Goal: Information Seeking & Learning: Learn about a topic

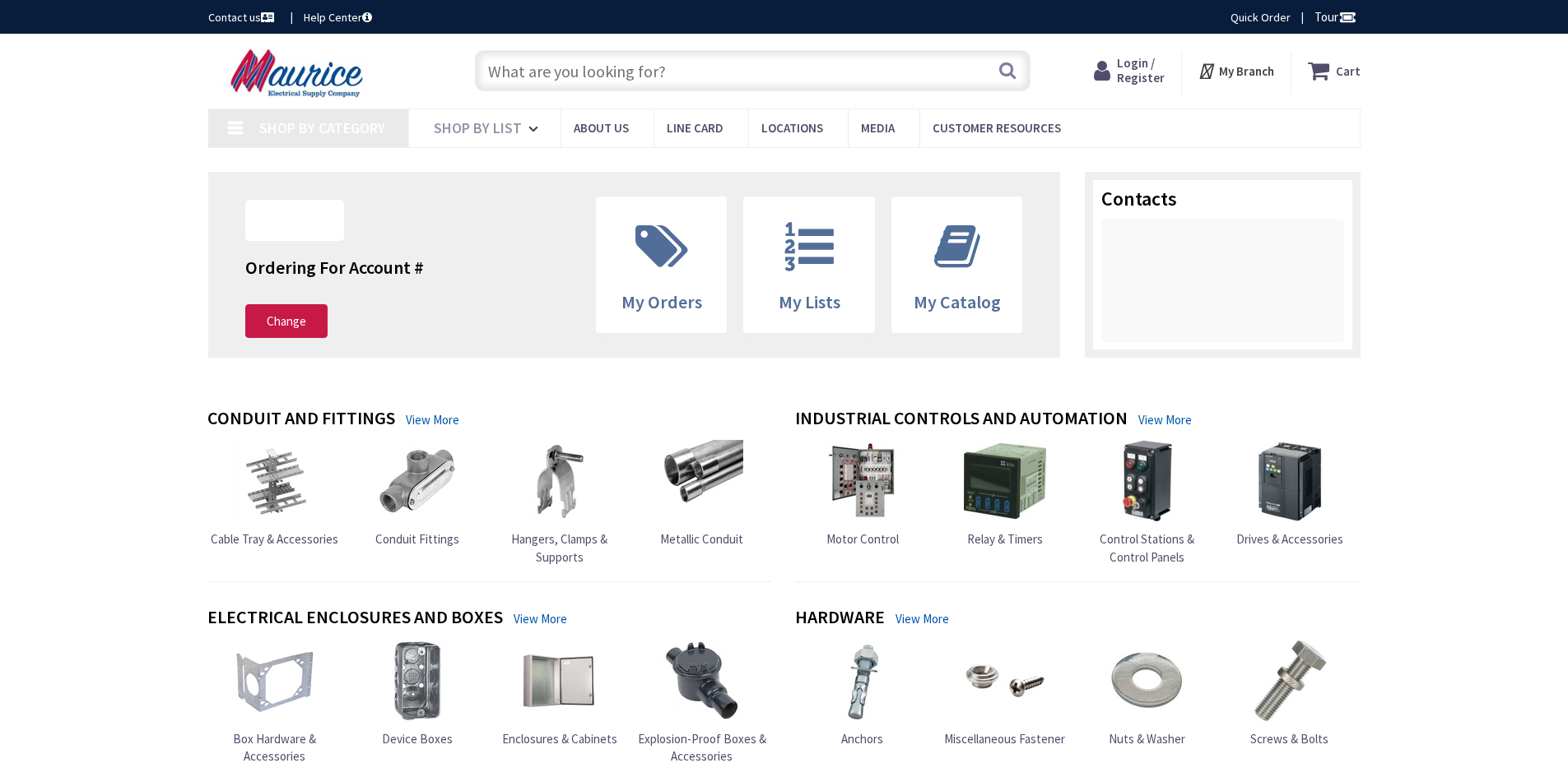
type input "[PERSON_NAME][STREET_ADDRESS]"
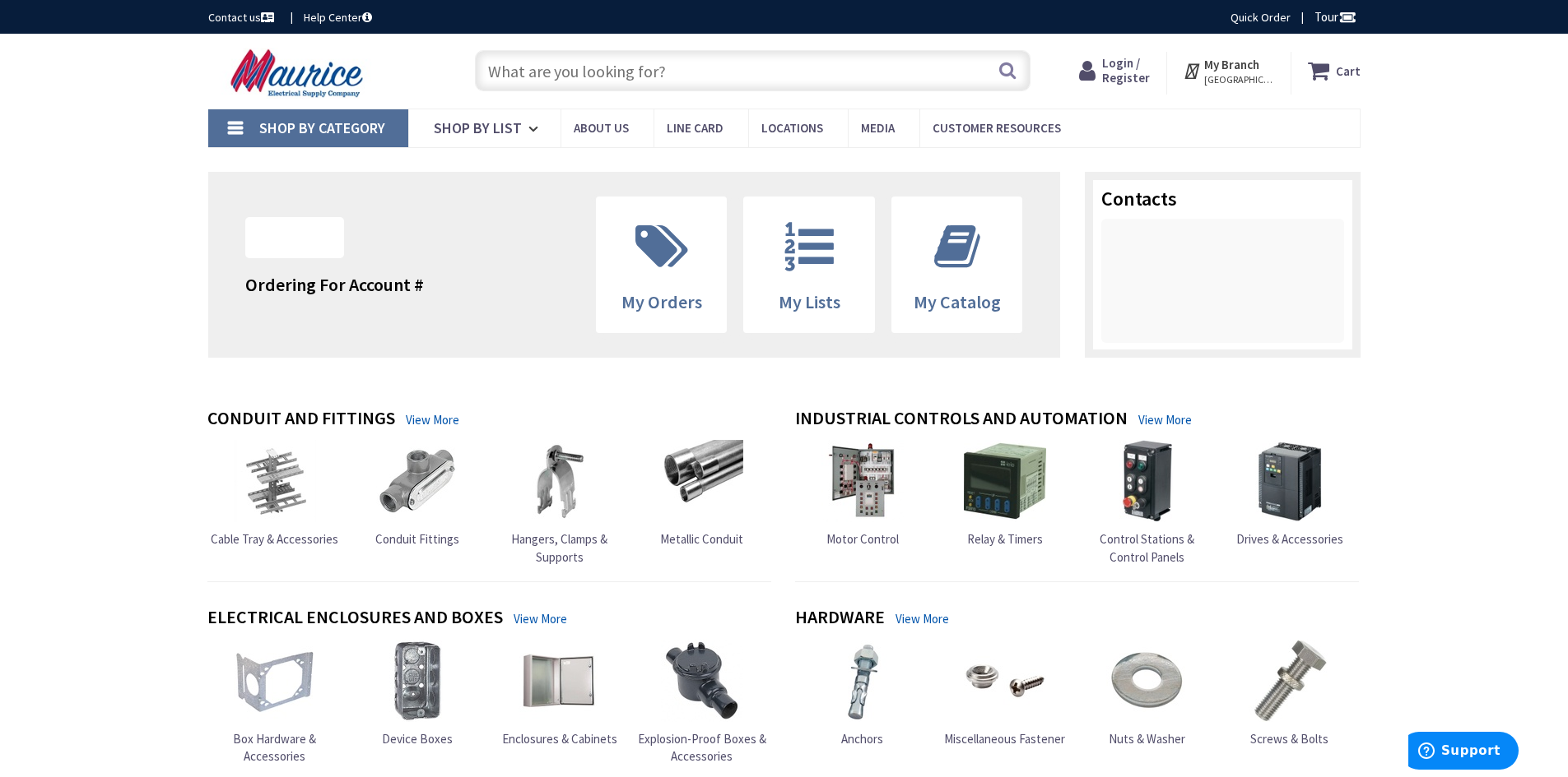
click at [737, 80] on input "text" at bounding box center [752, 71] width 556 height 41
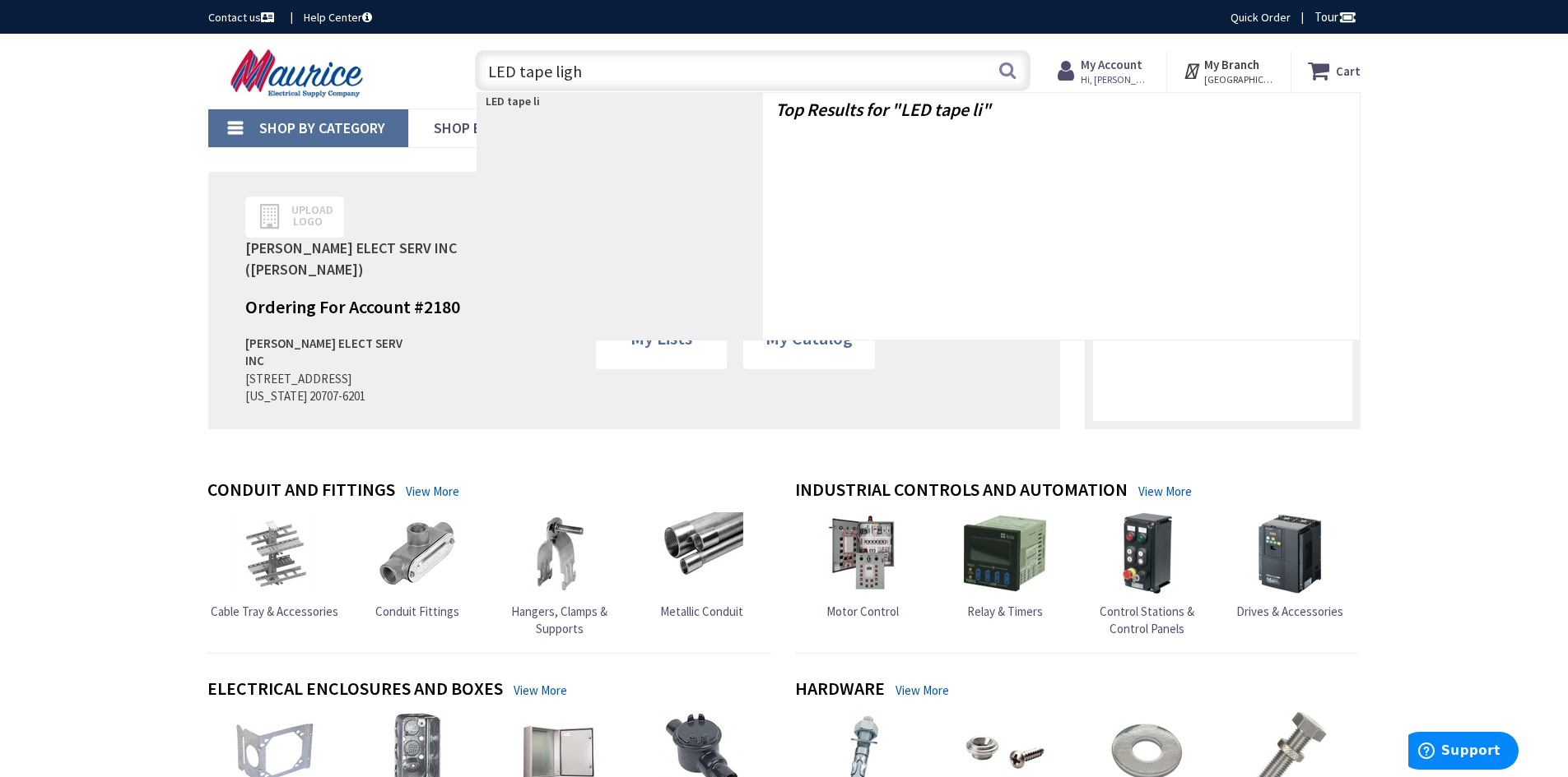
type input "LED tape light"
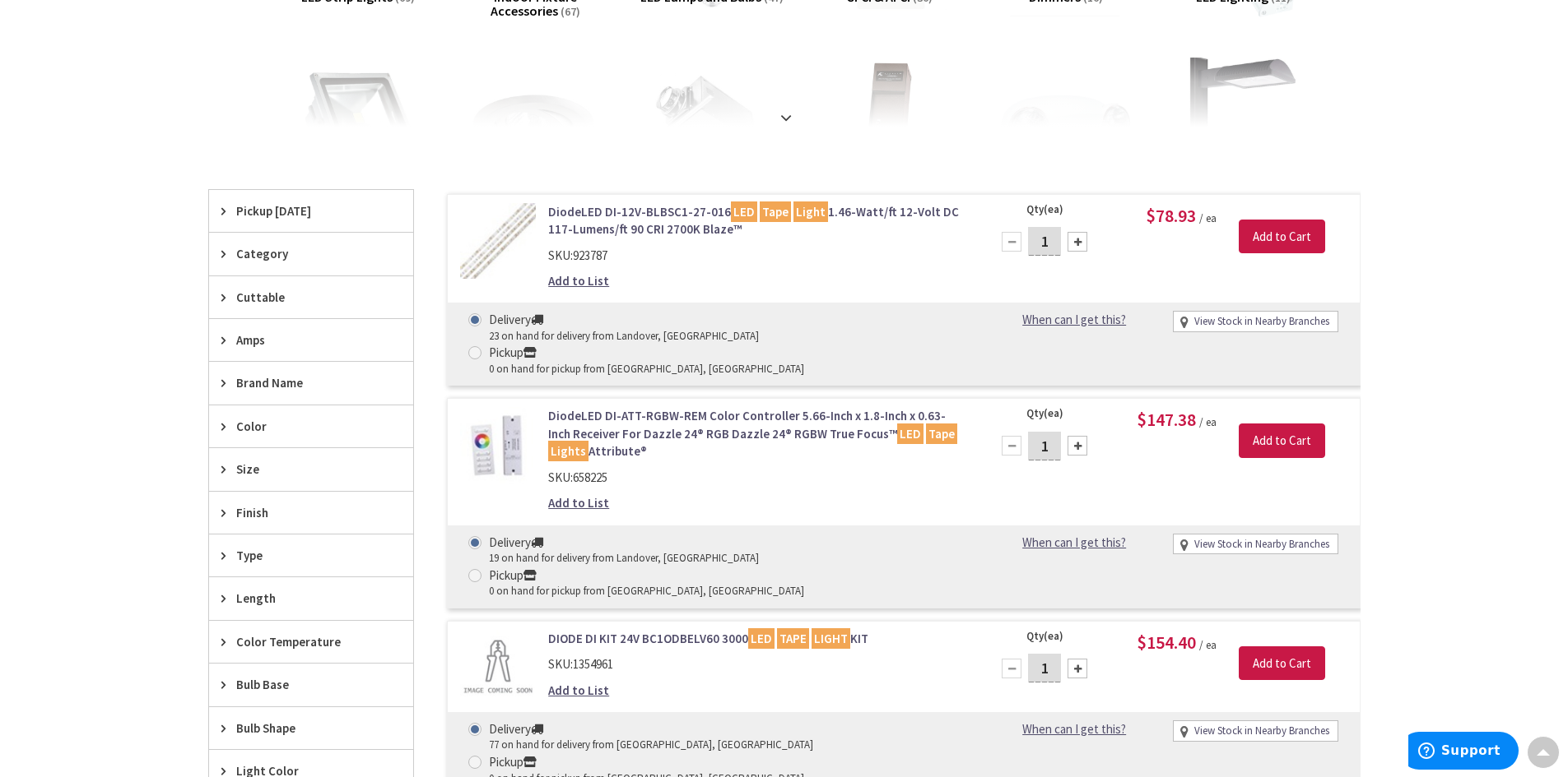
scroll to position [331, 0]
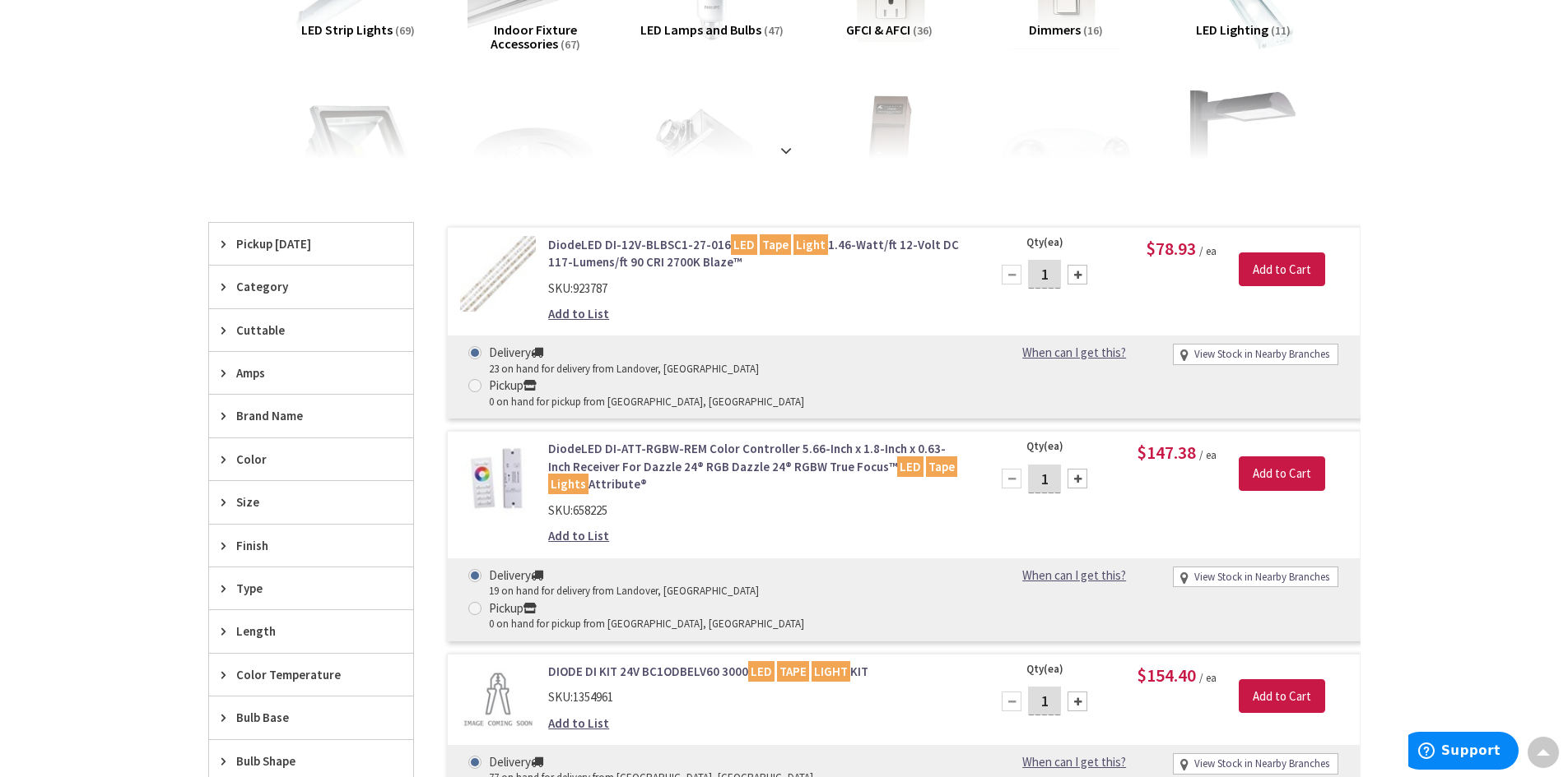
click at [658, 246] on link "DiodeLED DI-12V-BLBSC1-27-016 LED Tape Light 1.46-Watt/ft 12-Volt DC 117-Lumens…" at bounding box center [757, 254] width 419 height 36
click at [661, 242] on link "DiodeLED DI-12V-BLBSC1-27-016 LED Tape Light 1.46-Watt/ft 12-Volt DC 117-Lumens…" at bounding box center [757, 254] width 419 height 36
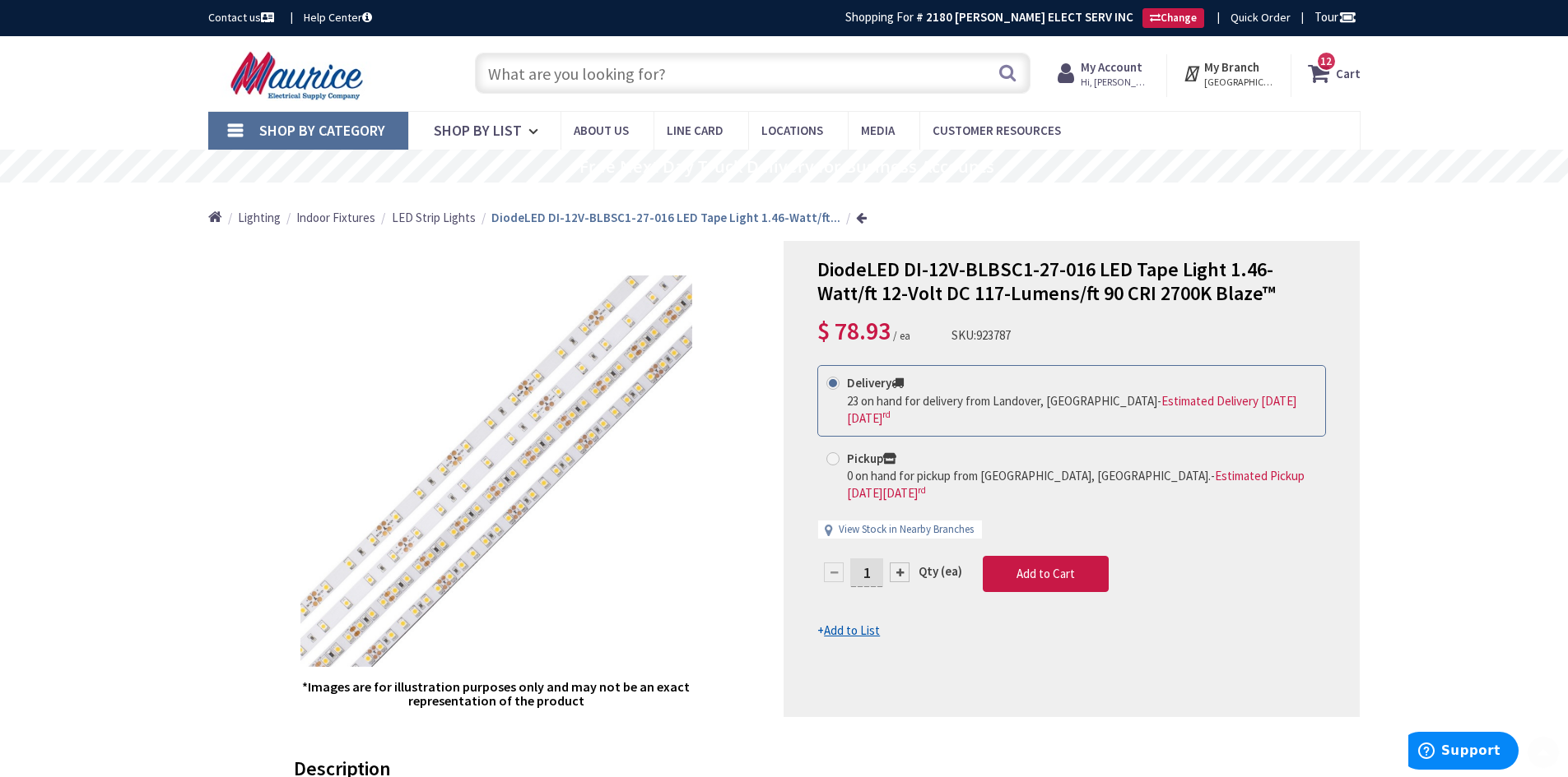
drag, startPoint x: 151, startPoint y: 593, endPoint x: 120, endPoint y: 331, distance: 263.8
click at [430, 217] on span "LED Strip Lights" at bounding box center [433, 217] width 84 height 15
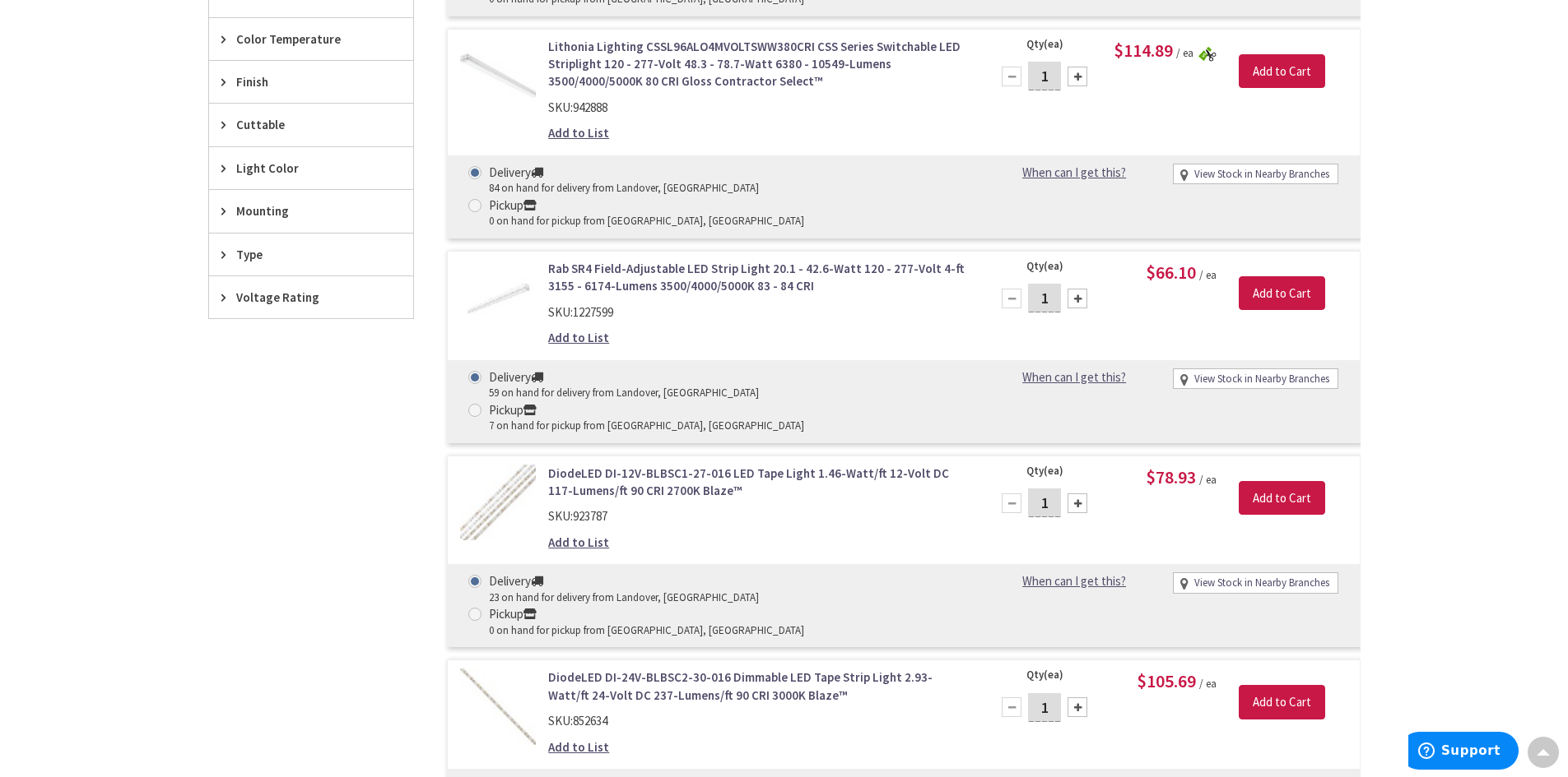
scroll to position [743, 0]
click at [747, 257] on link "Rab SR4 Field-Adjustable LED Strip Light 20.1 - 42.6-Watt 120 - 277-Volt 4-ft 3…" at bounding box center [757, 275] width 419 height 36
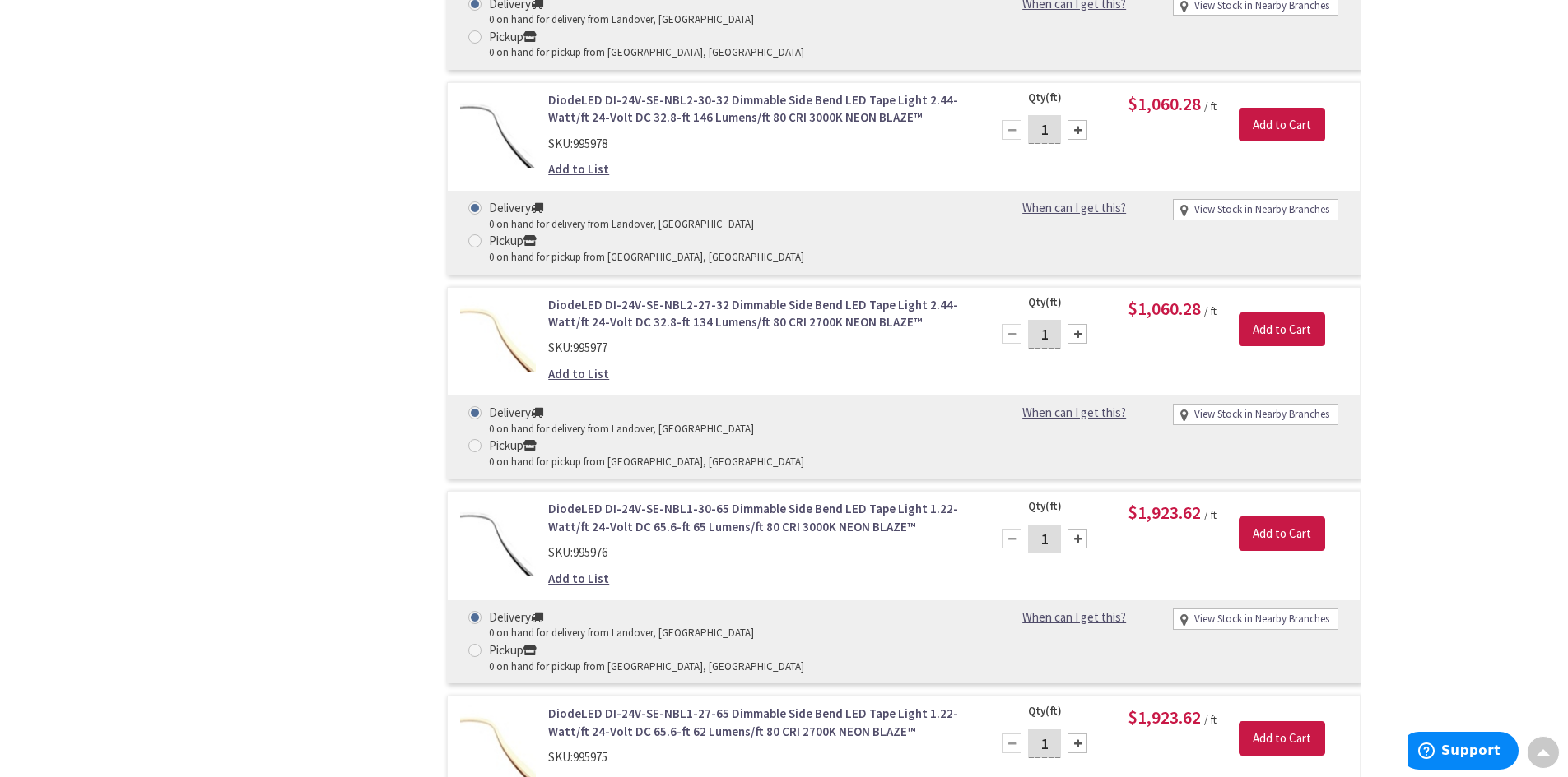
scroll to position [3986, 0]
